Goal: Information Seeking & Learning: Learn about a topic

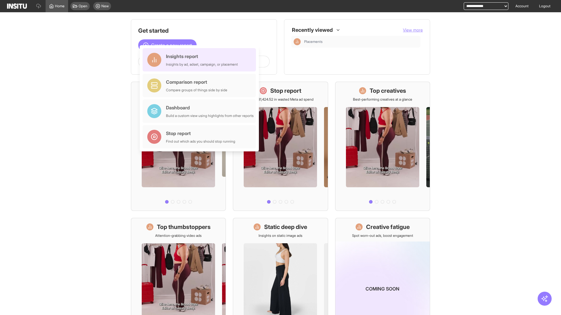
click at [201, 60] on div "Insights report Insights by ad, adset, campaign, or placement" at bounding box center [202, 60] width 72 height 14
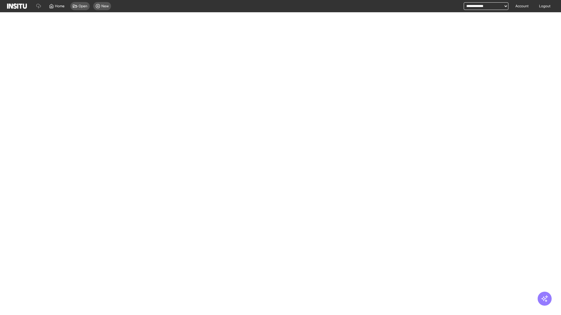
select select "**"
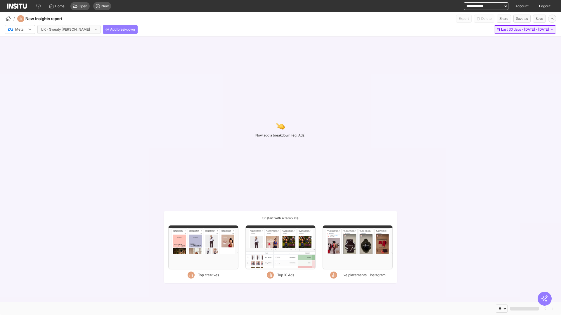
click at [513, 30] on span "Last 30 days - [DATE] - [DATE]" at bounding box center [525, 29] width 48 height 5
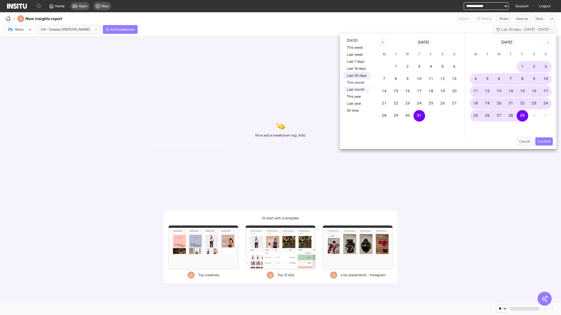
click at [356, 90] on button "Last month" at bounding box center [356, 89] width 27 height 7
